Goal: Task Accomplishment & Management: Manage account settings

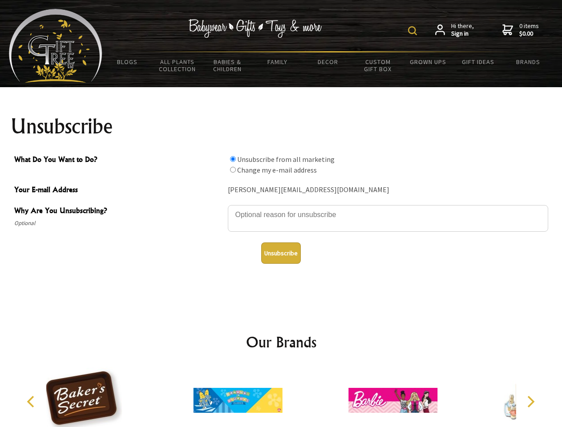
click at [413, 31] on img at bounding box center [412, 30] width 9 height 9
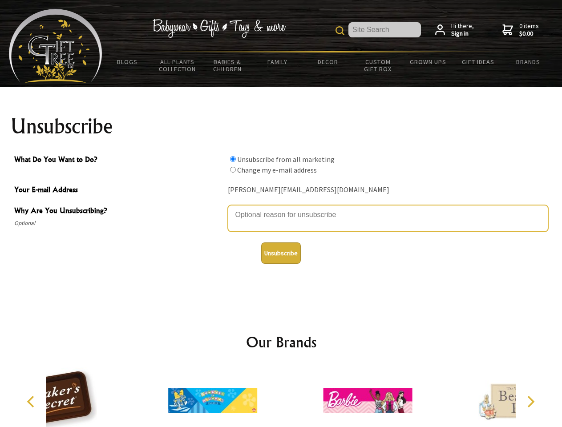
click at [281, 208] on textarea "Why Are You Unsubscribing?" at bounding box center [388, 218] width 320 height 27
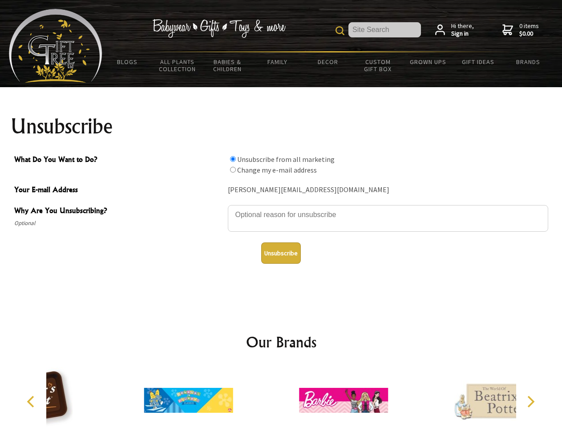
click at [233, 159] on input "What Do You Want to Do?" at bounding box center [233, 159] width 6 height 6
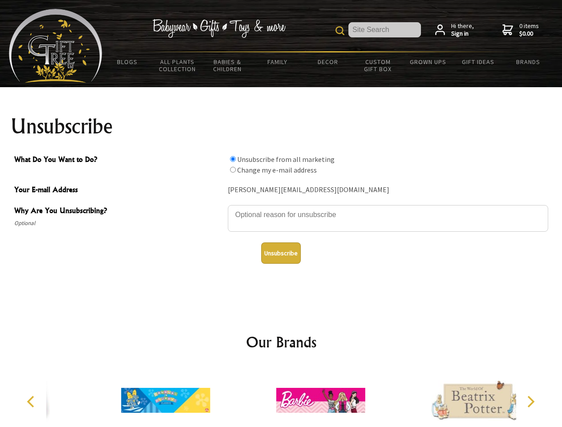
click at [233, 169] on input "What Do You Want to Do?" at bounding box center [233, 170] width 6 height 6
radio input "true"
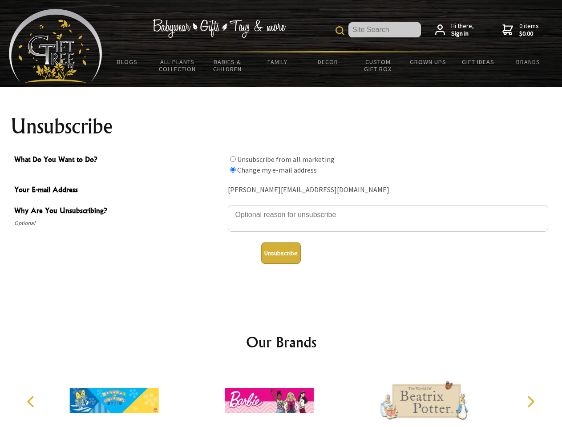
click at [281, 253] on button "Unsubscribe" at bounding box center [281, 252] width 40 height 21
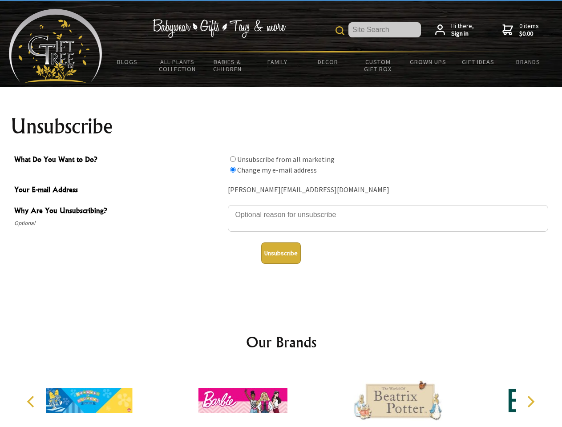
click at [32, 401] on icon "Previous" at bounding box center [32, 402] width 12 height 12
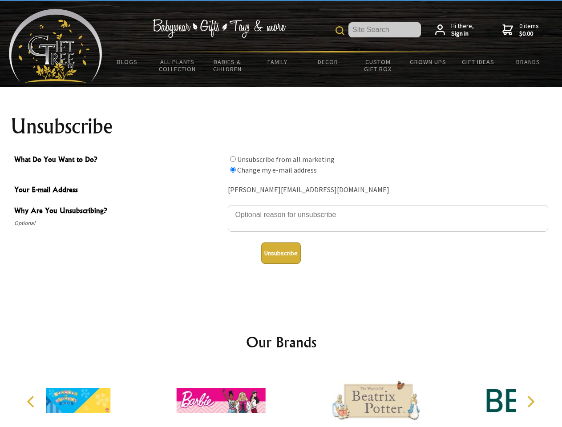
click at [530, 401] on icon "Next" at bounding box center [530, 402] width 12 height 12
